Goal: Communication & Community: Answer question/provide support

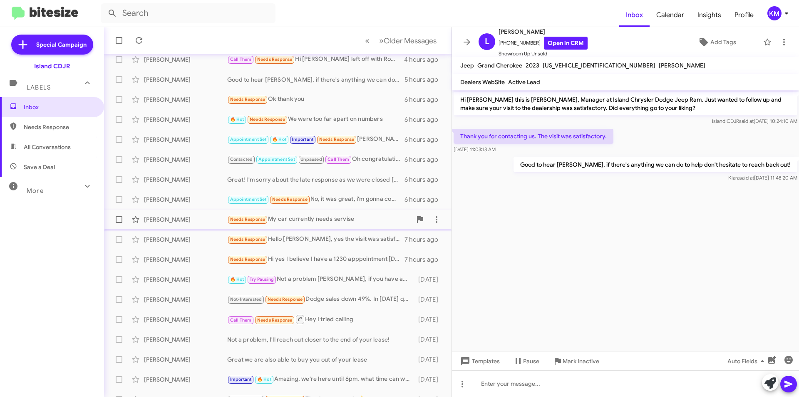
scroll to position [42, 0]
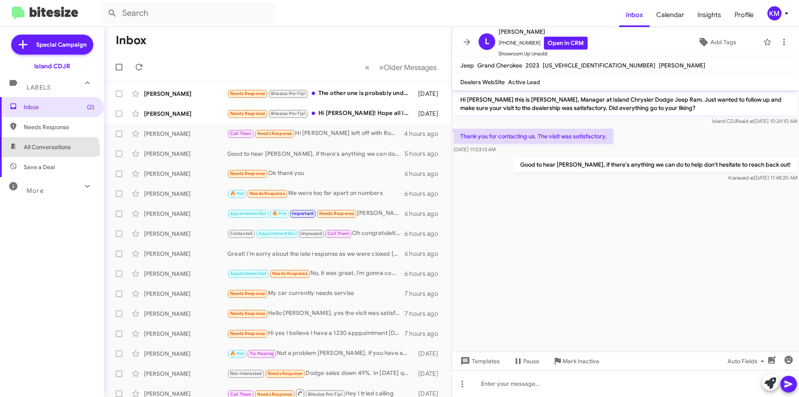
click at [48, 151] on span "All Conversations" at bounding box center [52, 147] width 104 height 20
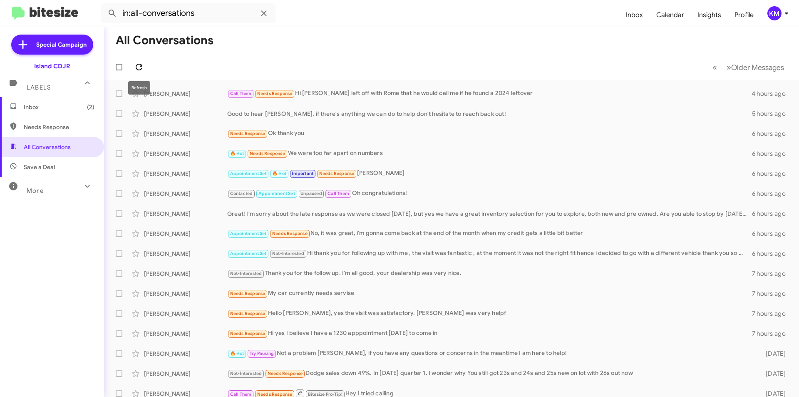
click at [144, 64] on icon at bounding box center [139, 67] width 10 height 10
click at [189, 15] on input "in:all-conversations" at bounding box center [188, 13] width 175 height 20
paste input "9177162110"
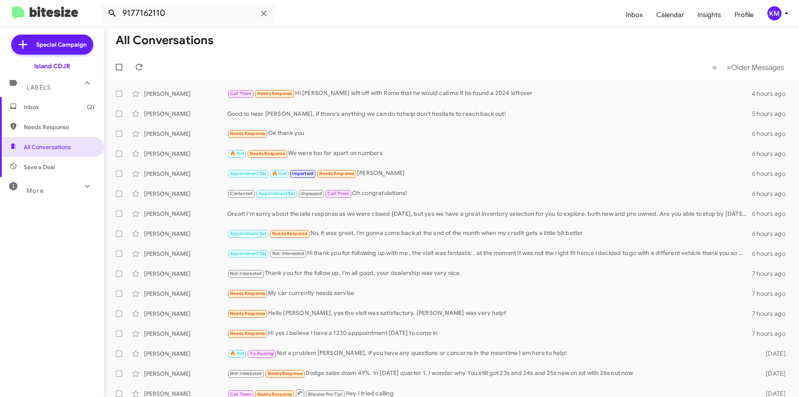
click at [114, 14] on icon at bounding box center [112, 13] width 10 height 10
type input "9177162110"
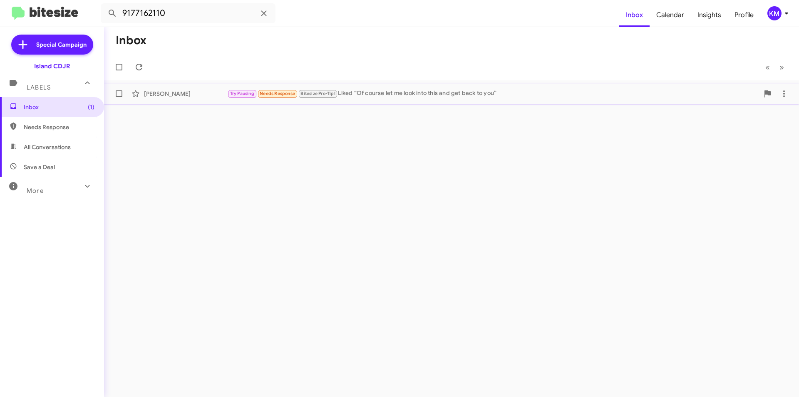
click at [207, 89] on div "Andrew Giammarino Try Pausing Needs Response Bitesize Pro-Tip! Liked “Of course…" at bounding box center [452, 93] width 682 height 17
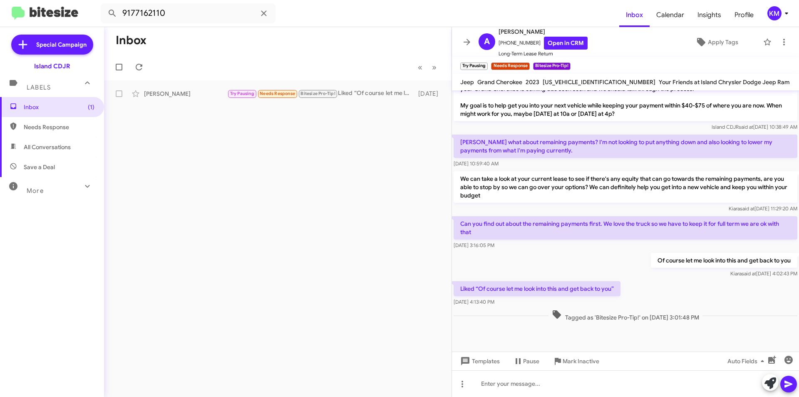
scroll to position [675, 0]
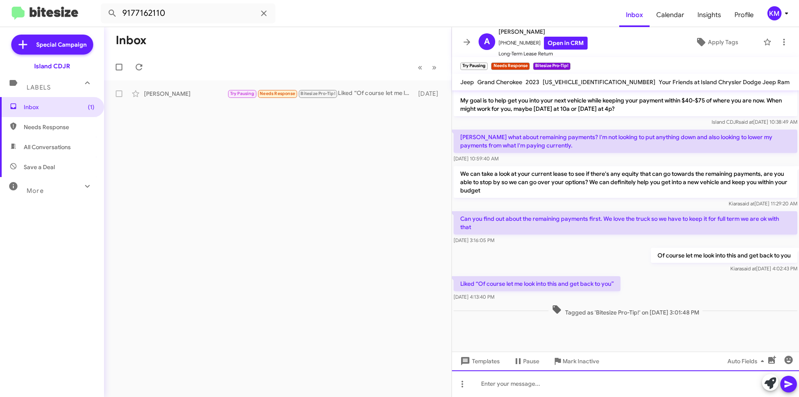
click at [545, 383] on div at bounding box center [625, 383] width 347 height 27
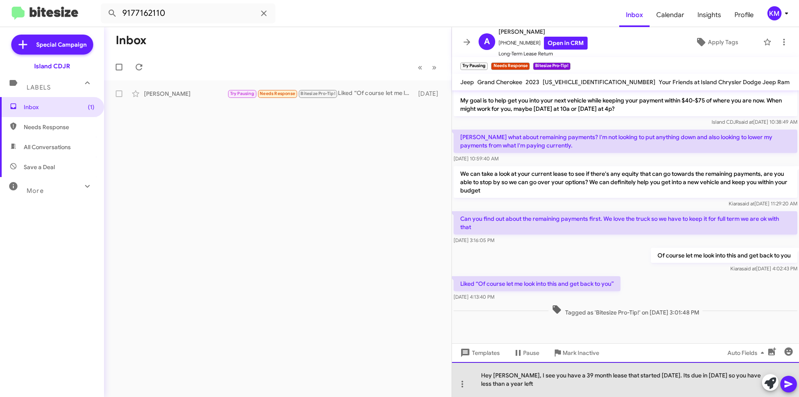
click at [523, 384] on div "Hey Andrew, I see you have a 39 month lease that started 2/22/2023. Its due in …" at bounding box center [625, 379] width 347 height 35
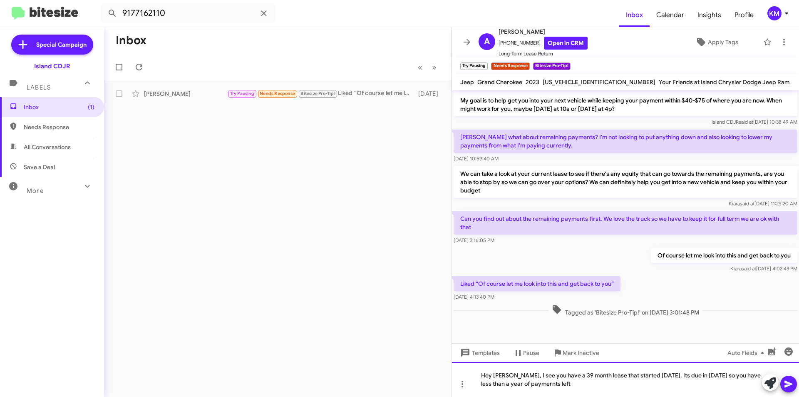
click at [552, 383] on div "Hey Andrew, I see you have a 39 month lease that started 2/22/2023. Its due in …" at bounding box center [625, 379] width 347 height 35
click at [581, 383] on div "Hey Andrew, I see you have a 39 month lease that started 2/22/2023. Its due in …" at bounding box center [625, 379] width 347 height 35
click at [580, 384] on div "Hey Andrew, I see you have a 39 month lease that started 2/22/2023. Its due in …" at bounding box center [625, 379] width 347 height 35
click at [789, 383] on icon at bounding box center [789, 384] width 8 height 7
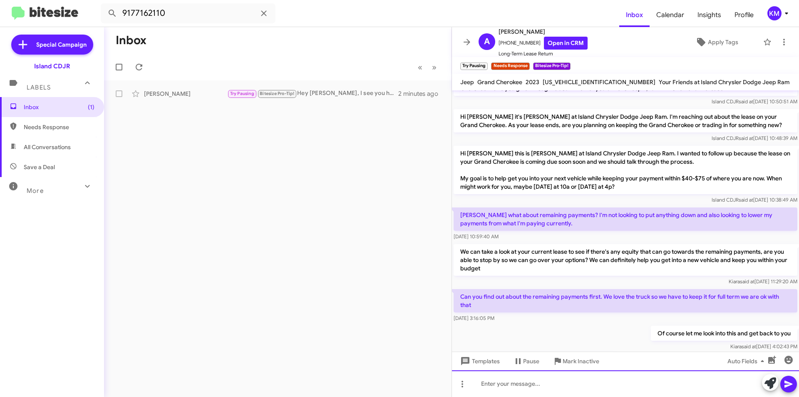
scroll to position [714, 0]
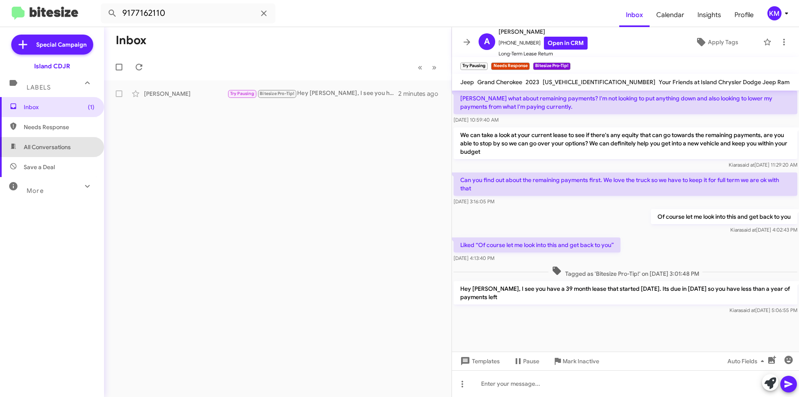
click at [52, 147] on span "All Conversations" at bounding box center [47, 147] width 47 height 8
type input "in:all-conversations"
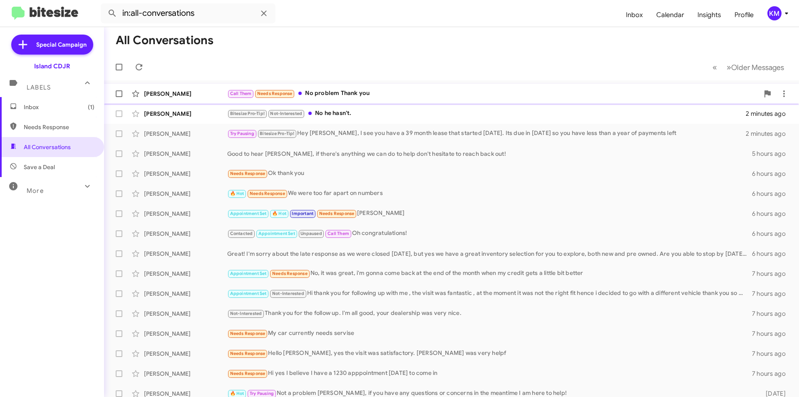
click at [382, 93] on div "Call Them Needs Response No problem Thank you" at bounding box center [493, 94] width 532 height 10
